Goal: Task Accomplishment & Management: Use online tool/utility

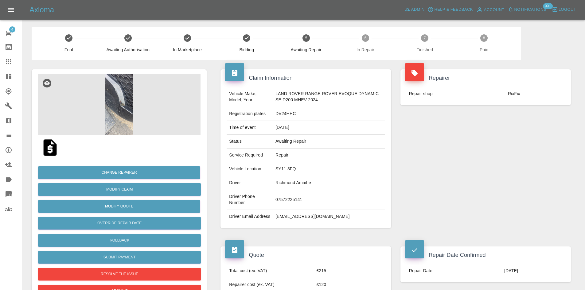
click at [147, 95] on img at bounding box center [119, 104] width 163 height 61
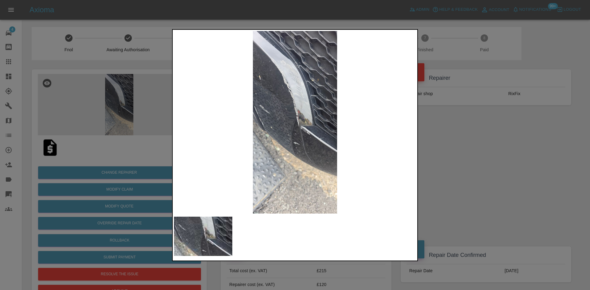
click at [454, 152] on div at bounding box center [295, 145] width 590 height 290
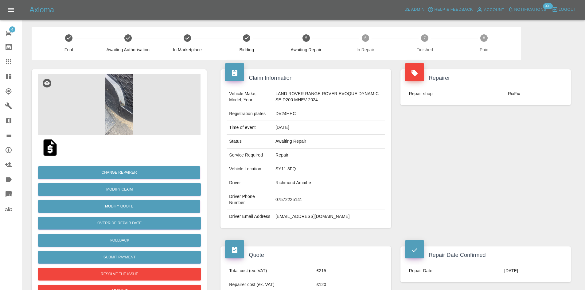
click at [294, 180] on td "Richmond Amaihe" at bounding box center [329, 183] width 112 height 14
click at [142, 135] on img at bounding box center [119, 104] width 163 height 61
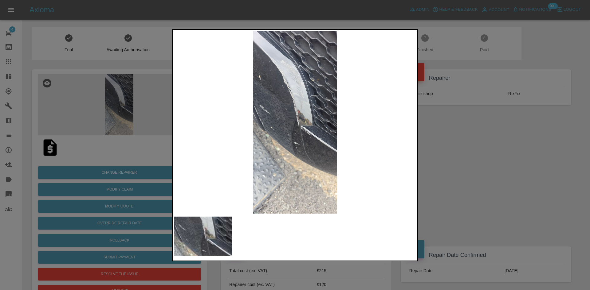
click at [505, 186] on div at bounding box center [295, 145] width 590 height 290
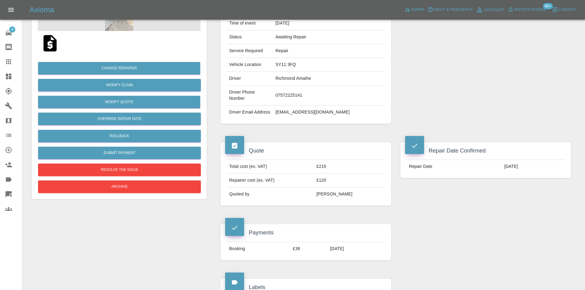
scroll to position [92, 0]
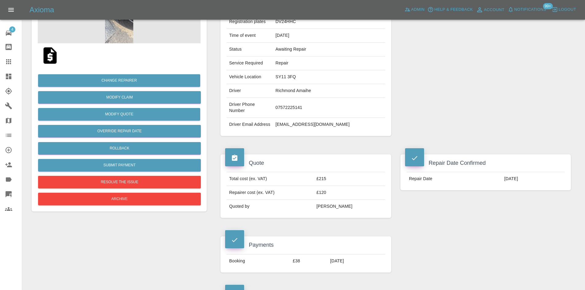
click at [314, 183] on td "Total cost (ex. VAT)" at bounding box center [270, 179] width 87 height 14
click at [333, 186] on td "£215" at bounding box center [349, 179] width 71 height 14
click at [336, 181] on td "£215" at bounding box center [349, 179] width 71 height 14
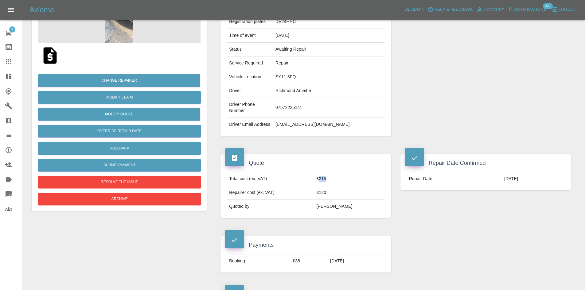
click at [336, 181] on td "£215" at bounding box center [349, 179] width 71 height 14
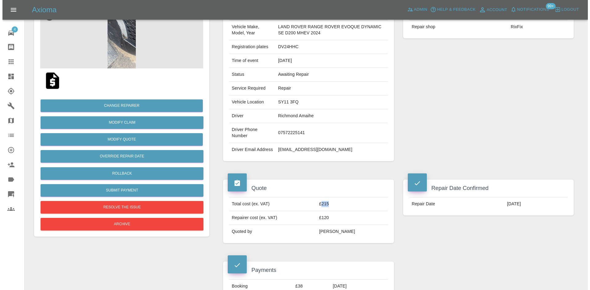
scroll to position [31, 0]
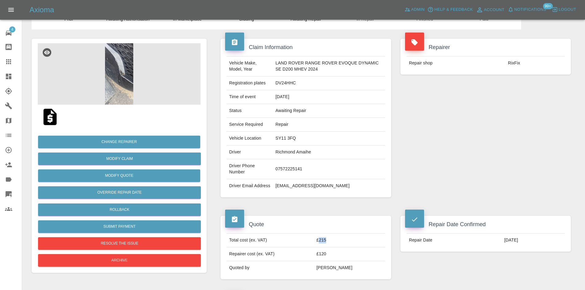
click at [151, 91] on img at bounding box center [119, 73] width 163 height 61
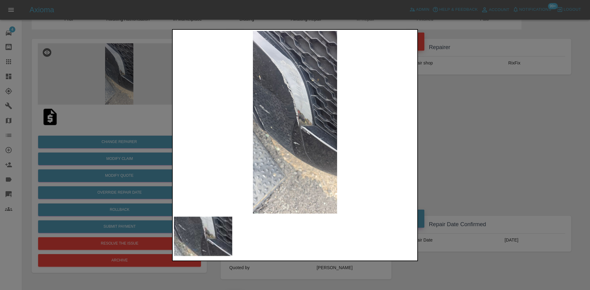
click at [448, 155] on div at bounding box center [295, 145] width 590 height 290
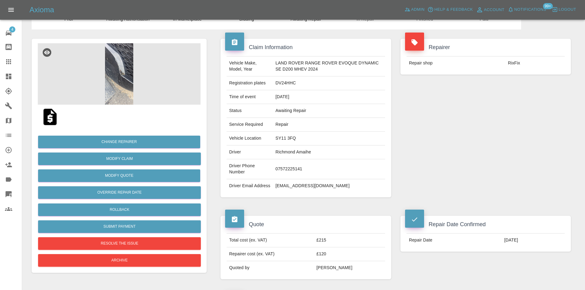
click at [338, 261] on td "£120" at bounding box center [349, 255] width 71 height 14
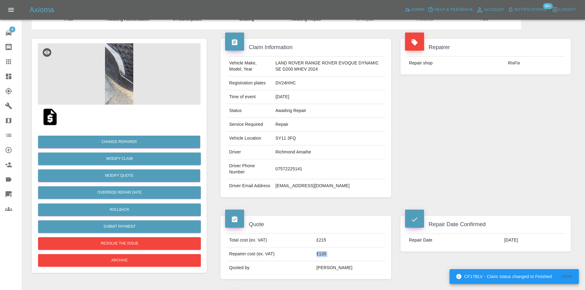
click at [339, 261] on td "£120" at bounding box center [349, 255] width 71 height 14
click at [340, 261] on td "£120" at bounding box center [349, 255] width 71 height 14
click at [338, 261] on td "£120" at bounding box center [349, 255] width 71 height 14
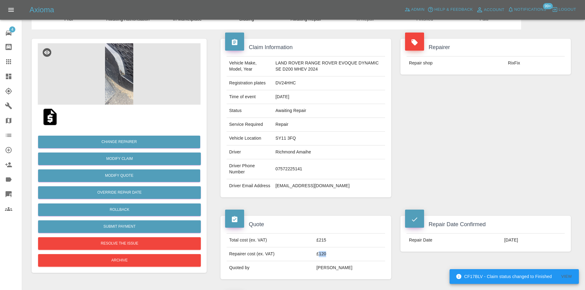
click at [338, 261] on td "£120" at bounding box center [349, 255] width 71 height 14
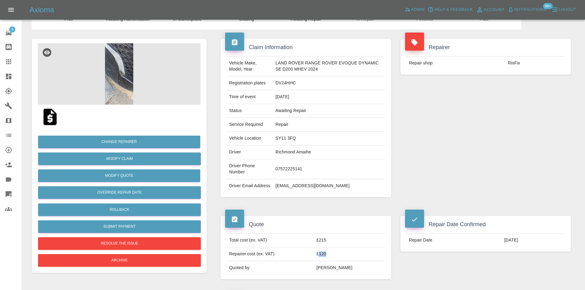
click at [338, 261] on td "£120" at bounding box center [349, 255] width 71 height 14
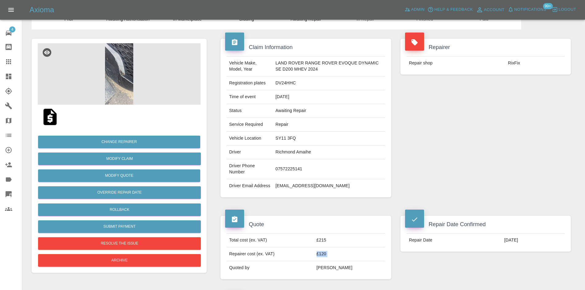
click at [339, 261] on td "£120" at bounding box center [349, 255] width 71 height 14
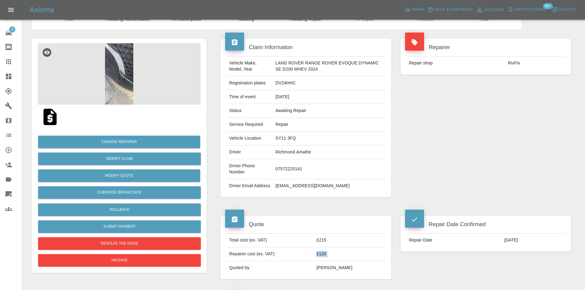
click at [337, 261] on td "£120" at bounding box center [349, 255] width 71 height 14
click at [348, 261] on td "£120" at bounding box center [349, 255] width 71 height 14
click at [344, 257] on td "£120" at bounding box center [349, 255] width 71 height 14
click at [343, 256] on td "£120" at bounding box center [349, 255] width 71 height 14
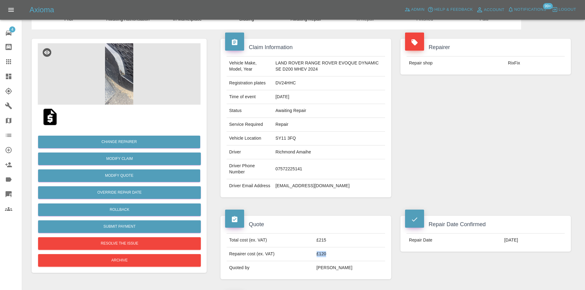
drag, startPoint x: 342, startPoint y: 258, endPoint x: 309, endPoint y: 263, distance: 33.2
click at [309, 261] on tr "Repairer cost (ex. VAT) £120" at bounding box center [306, 255] width 158 height 14
click at [336, 261] on td "£120" at bounding box center [349, 255] width 71 height 14
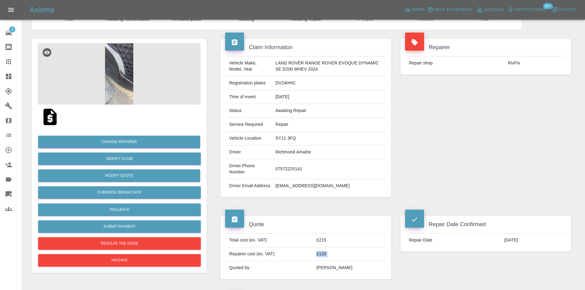
click at [336, 261] on td "£120" at bounding box center [349, 255] width 71 height 14
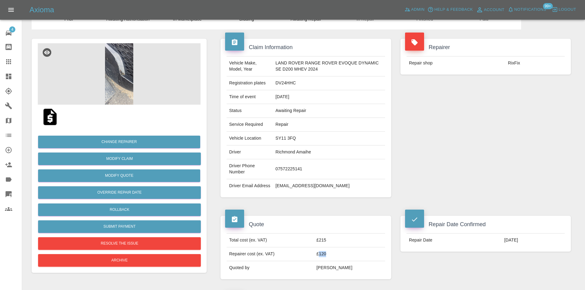
click at [336, 261] on td "£120" at bounding box center [349, 255] width 71 height 14
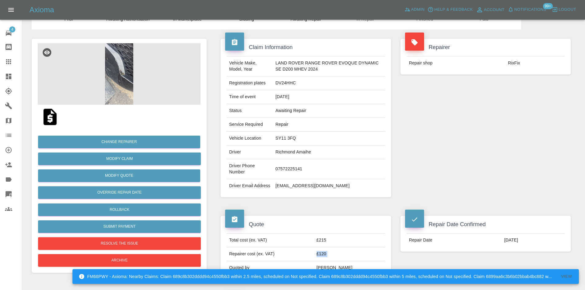
click at [336, 261] on td "£120" at bounding box center [349, 255] width 71 height 14
click at [337, 261] on td "£120" at bounding box center [349, 255] width 71 height 14
click at [339, 261] on td "£120" at bounding box center [349, 255] width 71 height 14
click at [332, 257] on td "£120" at bounding box center [349, 255] width 71 height 14
click at [332, 258] on td "£120" at bounding box center [349, 255] width 71 height 14
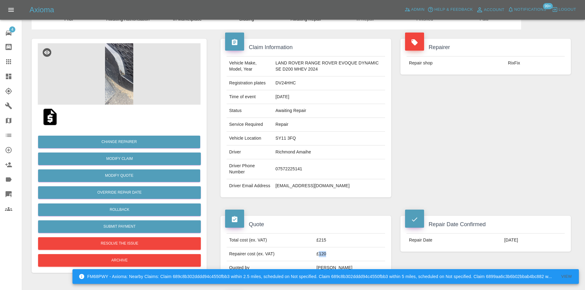
click at [332, 258] on td "£120" at bounding box center [349, 255] width 71 height 14
click at [334, 261] on td "£120" at bounding box center [349, 255] width 71 height 14
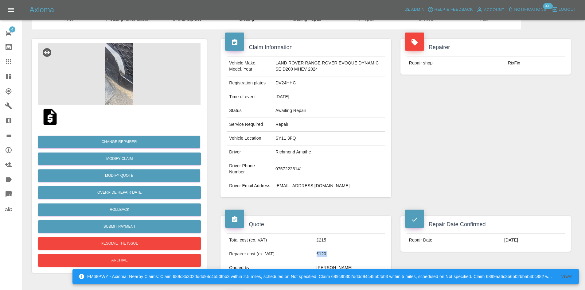
click at [334, 261] on td "£120" at bounding box center [349, 255] width 71 height 14
click at [335, 261] on td "£120" at bounding box center [349, 255] width 71 height 14
click at [338, 261] on td "£120" at bounding box center [349, 255] width 71 height 14
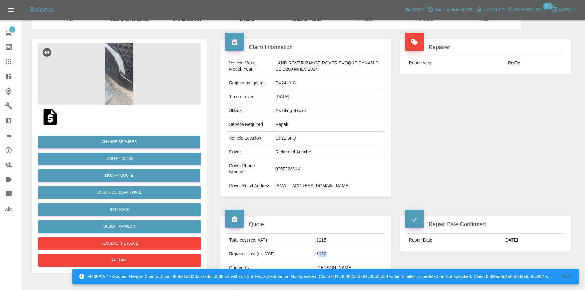
click at [338, 261] on td "£120" at bounding box center [349, 255] width 71 height 14
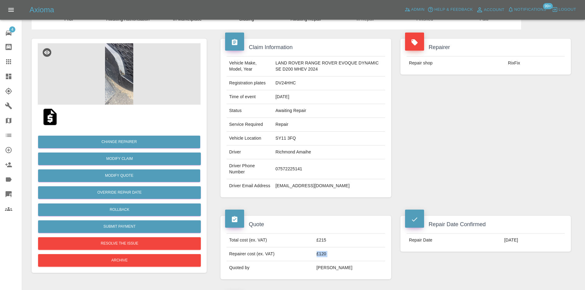
click at [337, 261] on td "£120" at bounding box center [349, 255] width 71 height 14
click at [349, 260] on td "£120" at bounding box center [349, 255] width 71 height 14
click at [328, 260] on td "£120" at bounding box center [349, 255] width 71 height 14
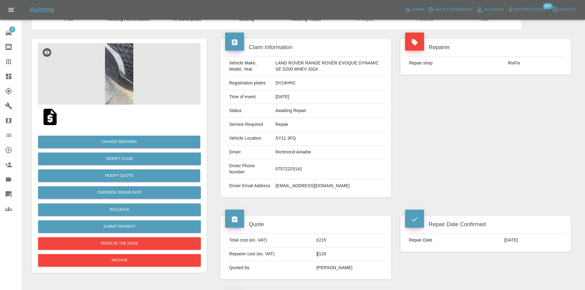
click at [328, 260] on td "£120" at bounding box center [349, 255] width 71 height 14
click at [328, 261] on td "£120" at bounding box center [349, 255] width 71 height 14
click at [334, 261] on td "£120" at bounding box center [349, 255] width 71 height 14
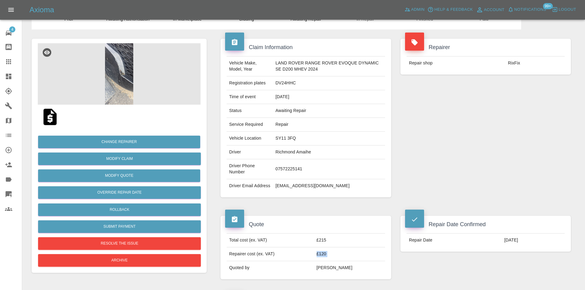
click at [334, 261] on td "£120" at bounding box center [349, 255] width 71 height 14
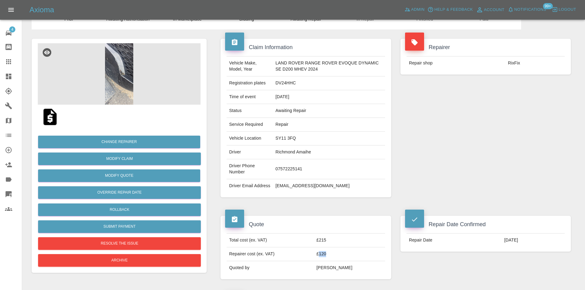
click at [334, 261] on td "£120" at bounding box center [349, 255] width 71 height 14
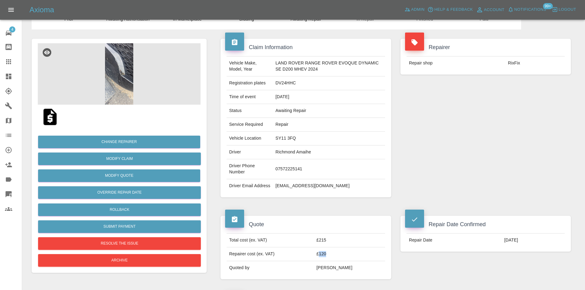
click at [334, 261] on td "£120" at bounding box center [349, 255] width 71 height 14
click at [338, 261] on td "£120" at bounding box center [349, 255] width 71 height 14
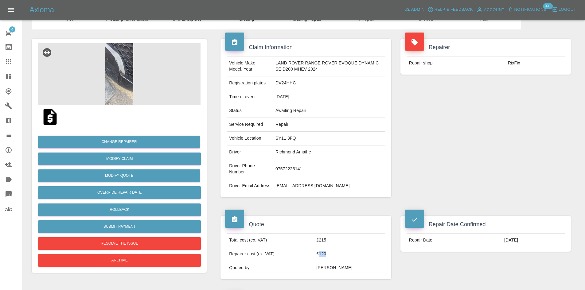
click at [338, 261] on td "£120" at bounding box center [349, 255] width 71 height 14
click at [363, 261] on td "£120" at bounding box center [349, 255] width 71 height 14
drag, startPoint x: 356, startPoint y: 261, endPoint x: 328, endPoint y: 264, distance: 28.7
click at [328, 261] on td "£120" at bounding box center [349, 255] width 71 height 14
click at [342, 261] on td "£120" at bounding box center [349, 255] width 71 height 14
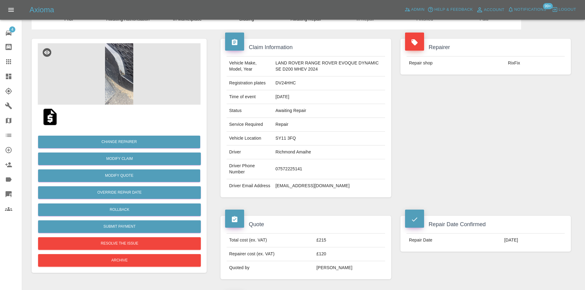
click at [333, 248] on td "£215" at bounding box center [349, 241] width 71 height 14
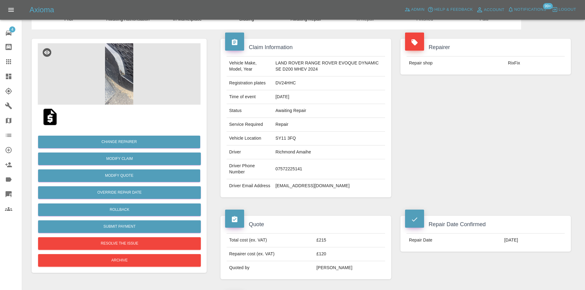
click at [329, 254] on td "£120" at bounding box center [349, 255] width 71 height 14
click at [330, 256] on td "£120" at bounding box center [349, 255] width 71 height 14
click at [333, 257] on td "£120" at bounding box center [349, 255] width 71 height 14
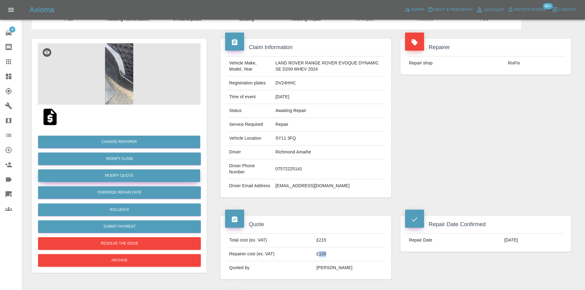
click at [102, 178] on button "Modify Quote" at bounding box center [119, 176] width 162 height 13
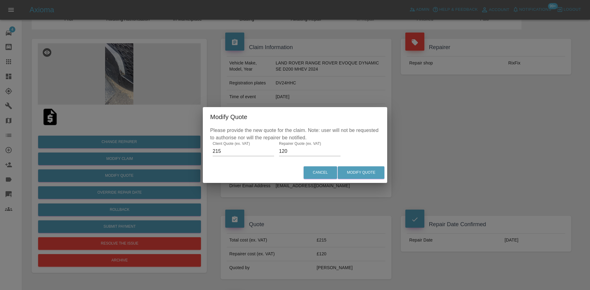
click at [245, 153] on input "215" at bounding box center [243, 152] width 61 height 10
type input "315"
click at [305, 153] on input "120" at bounding box center [309, 152] width 61 height 10
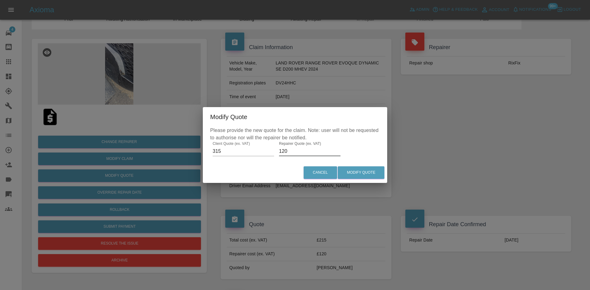
click at [305, 153] on input "120" at bounding box center [309, 152] width 61 height 10
type input "220"
click at [311, 170] on button "Cancel" at bounding box center [320, 173] width 33 height 13
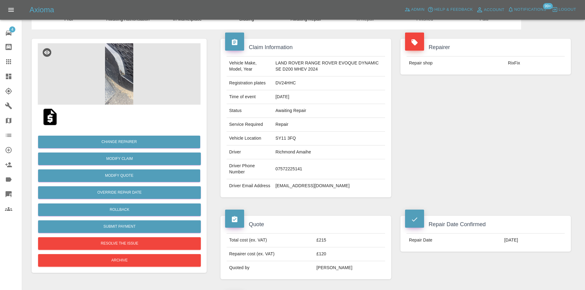
click at [277, 149] on td "Richmond Amaihe" at bounding box center [329, 153] width 112 height 14
click at [276, 151] on td "Richmond Amaihe" at bounding box center [329, 153] width 112 height 14
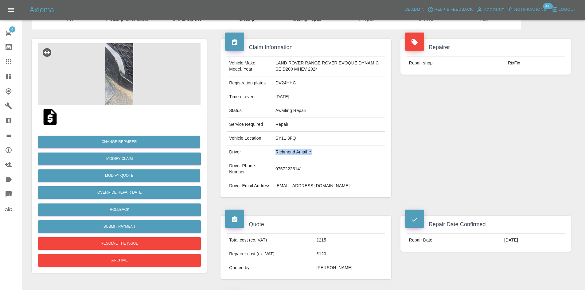
click at [276, 151] on td "Richmond Amaihe" at bounding box center [329, 153] width 112 height 14
click at [294, 151] on td "Richmond Amaihe" at bounding box center [329, 153] width 112 height 14
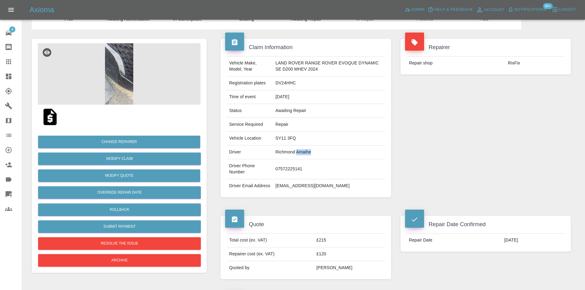
click at [294, 151] on td "Richmond Amaihe" at bounding box center [329, 153] width 112 height 14
click at [287, 153] on td "Richmond Amaihe" at bounding box center [329, 153] width 112 height 14
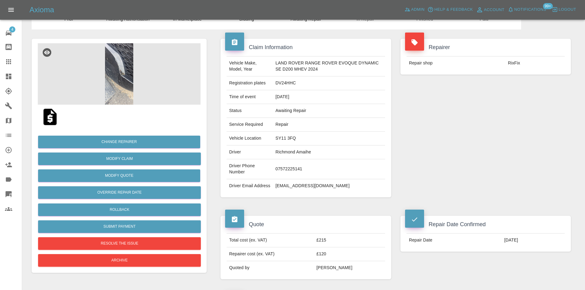
click at [242, 147] on td "Driver" at bounding box center [250, 153] width 46 height 14
click at [307, 170] on td "07572225141" at bounding box center [329, 169] width 112 height 20
click at [117, 81] on img at bounding box center [119, 73] width 163 height 61
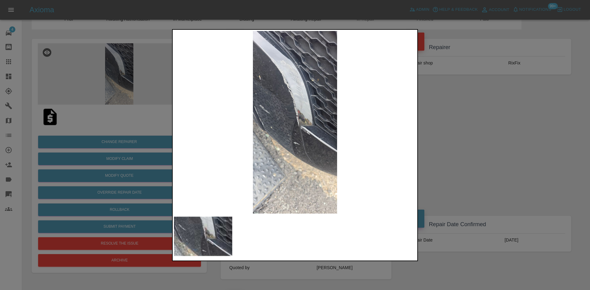
click at [310, 137] on img at bounding box center [295, 122] width 242 height 183
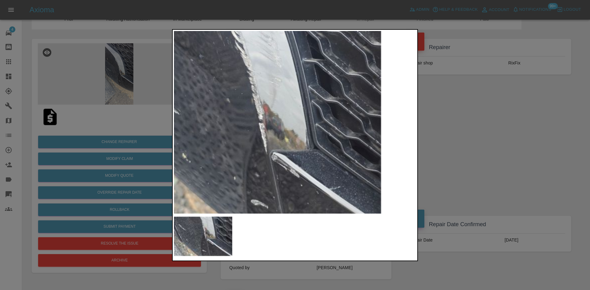
click at [296, 175] on img at bounding box center [255, 140] width 726 height 549
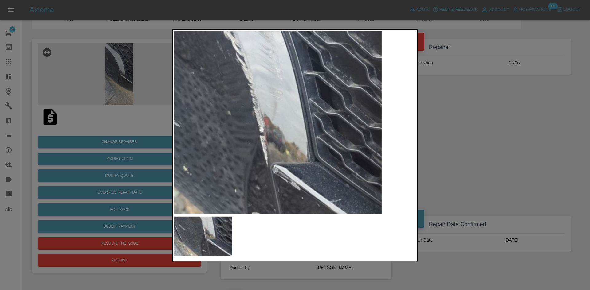
click at [283, 145] on img at bounding box center [255, 153] width 726 height 549
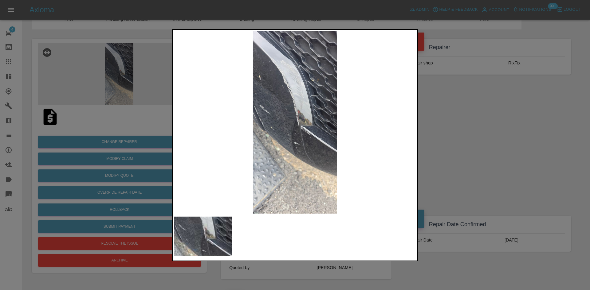
click at [283, 145] on img at bounding box center [295, 122] width 242 height 183
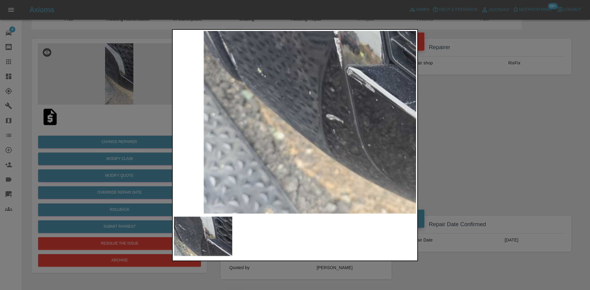
click at [283, 145] on img at bounding box center [330, 55] width 726 height 549
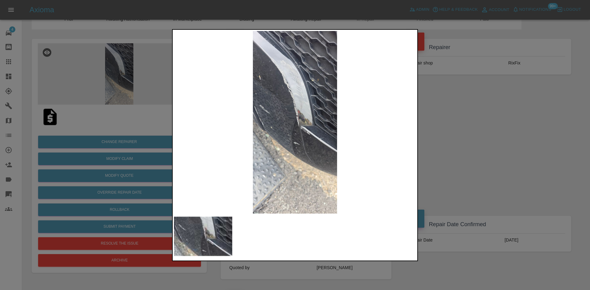
click at [431, 157] on div at bounding box center [295, 145] width 590 height 290
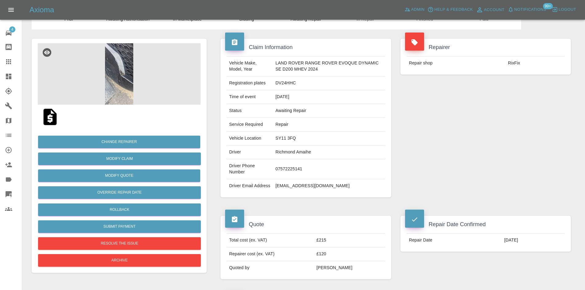
click at [307, 155] on td "Richmond Amaihe" at bounding box center [329, 153] width 112 height 14
click at [285, 153] on td "Richmond Amaihe" at bounding box center [329, 153] width 112 height 14
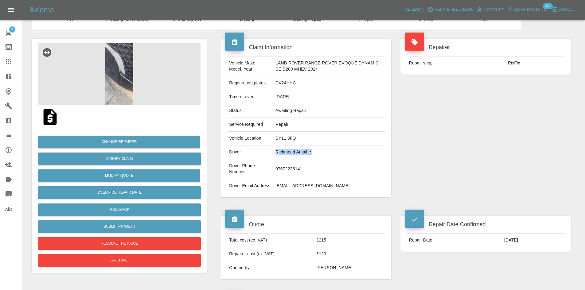
click at [147, 94] on img at bounding box center [119, 73] width 163 height 61
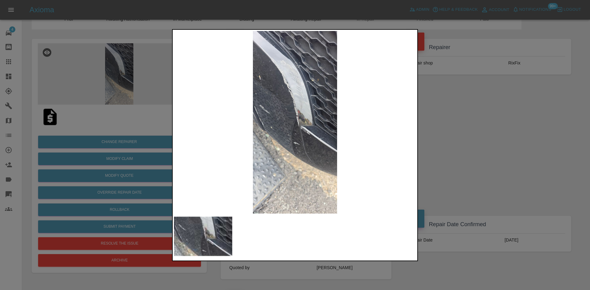
click at [98, 60] on div at bounding box center [295, 145] width 590 height 290
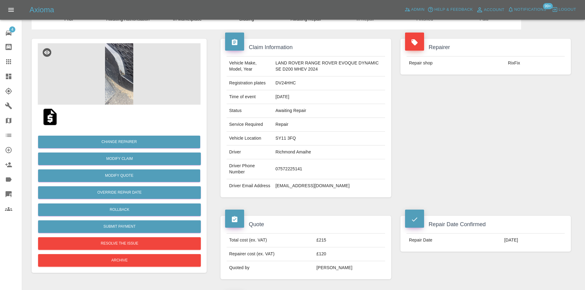
click at [342, 240] on td "£215" at bounding box center [349, 241] width 71 height 14
click at [340, 247] on td "£215" at bounding box center [349, 241] width 71 height 14
click at [332, 261] on td "£120" at bounding box center [349, 255] width 71 height 14
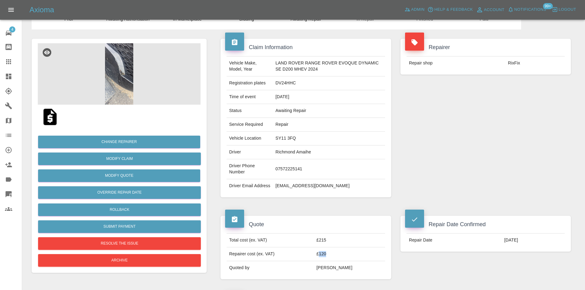
click at [332, 261] on td "£120" at bounding box center [349, 255] width 71 height 14
click at [343, 246] on td "£215" at bounding box center [349, 241] width 71 height 14
click at [332, 248] on td "£215" at bounding box center [349, 241] width 71 height 14
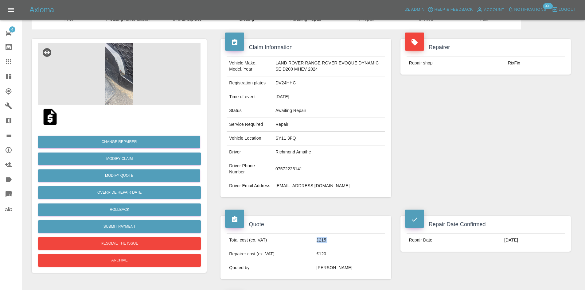
click at [344, 242] on td "£215" at bounding box center [349, 241] width 71 height 14
click at [342, 248] on td "£215" at bounding box center [349, 241] width 71 height 14
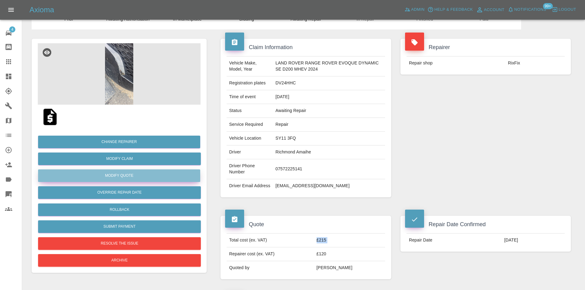
click at [132, 180] on button "Modify Quote" at bounding box center [119, 176] width 162 height 13
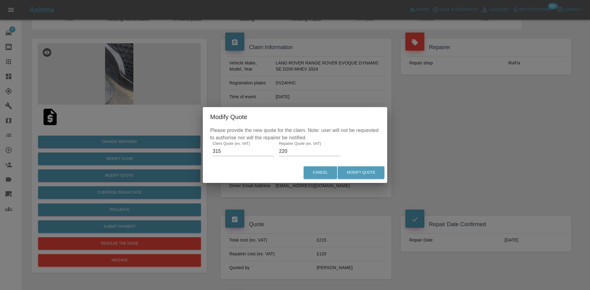
click at [223, 155] on input "315" at bounding box center [243, 152] width 61 height 10
click at [352, 172] on button "Modify Quote" at bounding box center [361, 173] width 47 height 13
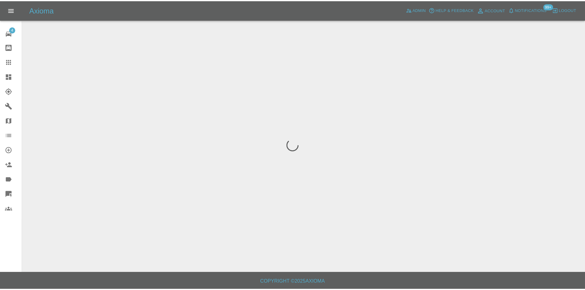
scroll to position [0, 0]
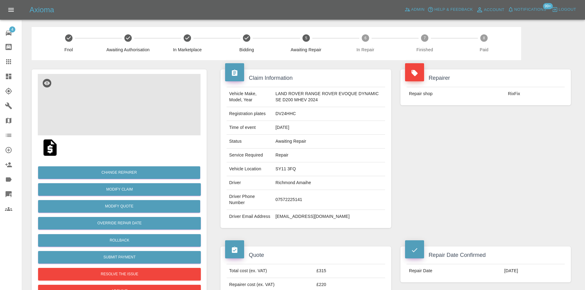
click at [116, 95] on img at bounding box center [119, 104] width 163 height 61
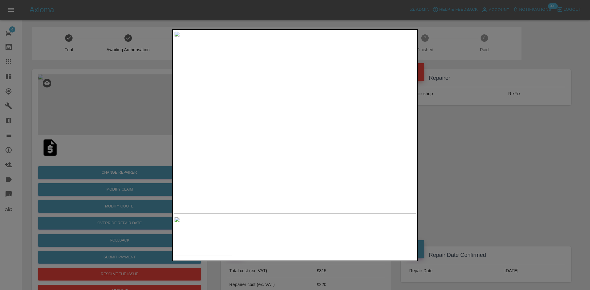
click at [454, 147] on div at bounding box center [295, 145] width 590 height 290
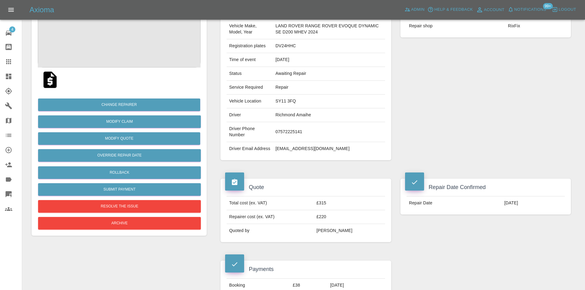
scroll to position [123, 0]
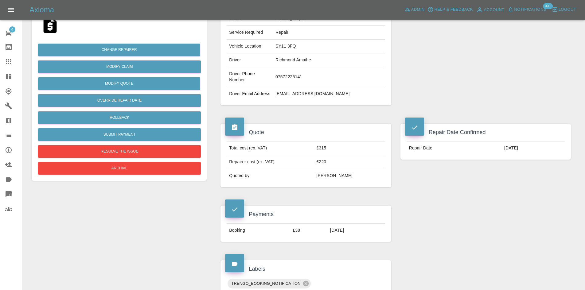
click at [352, 179] on td "[PERSON_NAME]" at bounding box center [349, 176] width 71 height 14
click at [337, 168] on td "£220" at bounding box center [349, 162] width 71 height 14
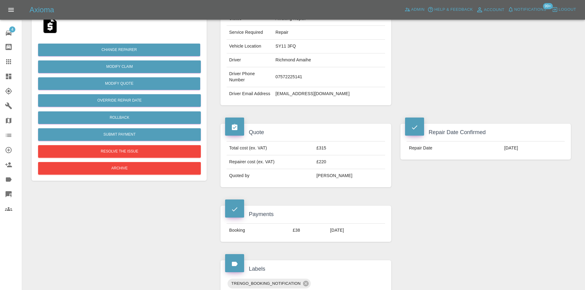
click at [337, 155] on td "£315" at bounding box center [349, 149] width 71 height 14
click at [334, 169] on td "£220" at bounding box center [349, 162] width 71 height 14
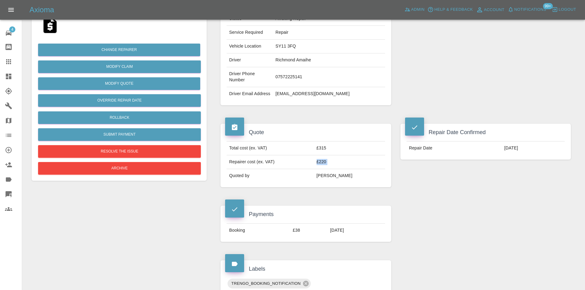
click at [334, 169] on td "£220" at bounding box center [349, 162] width 71 height 14
click at [349, 164] on td "£220" at bounding box center [349, 162] width 71 height 14
click at [340, 169] on td "£220" at bounding box center [349, 162] width 71 height 14
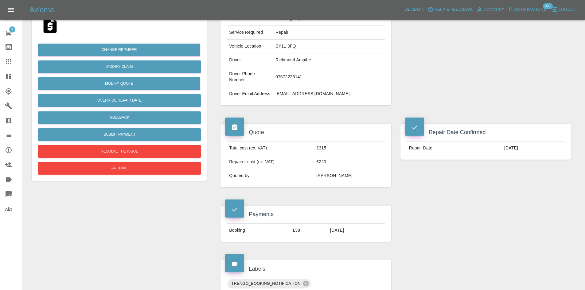
click at [334, 145] on div "Total cost (ex. VAT) £315 Repairer cost (ex. VAT) £220 Quoted by [PERSON_NAME]" at bounding box center [306, 162] width 171 height 51
click at [335, 153] on td "£315" at bounding box center [349, 149] width 71 height 14
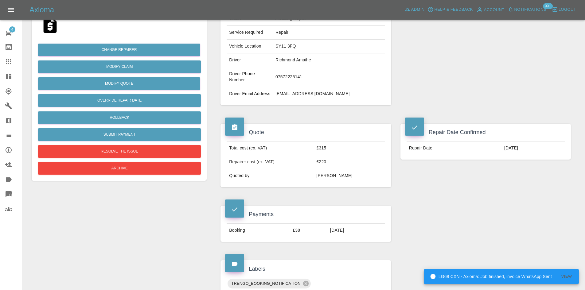
click at [325, 96] on td "[EMAIL_ADDRESS][DOMAIN_NAME]" at bounding box center [329, 94] width 112 height 14
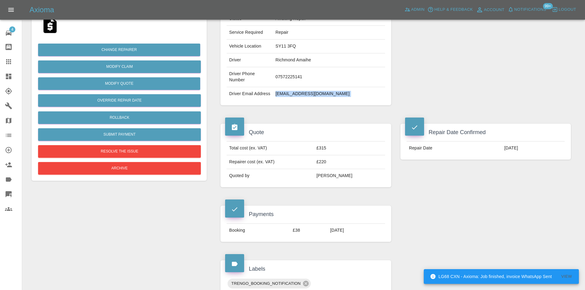
click at [325, 96] on td "[EMAIL_ADDRESS][DOMAIN_NAME]" at bounding box center [329, 94] width 112 height 14
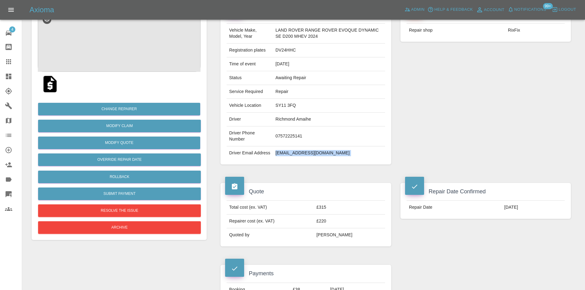
scroll to position [61, 0]
